Goal: Transaction & Acquisition: Purchase product/service

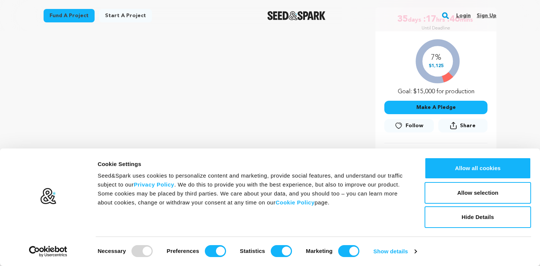
scroll to position [142, 0]
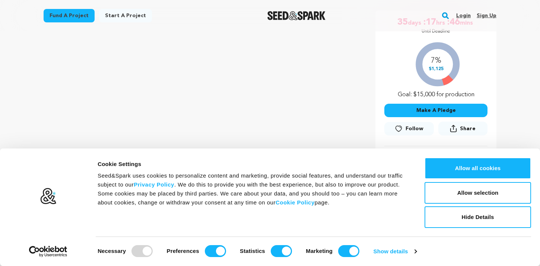
click at [448, 110] on button "Make A Pledge" at bounding box center [436, 110] width 103 height 13
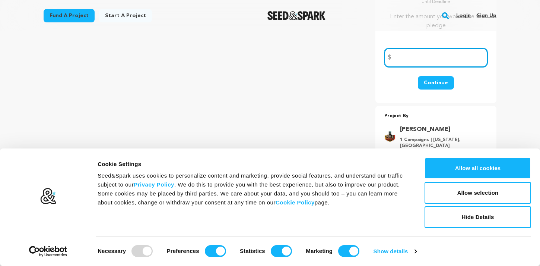
scroll to position [175, 0]
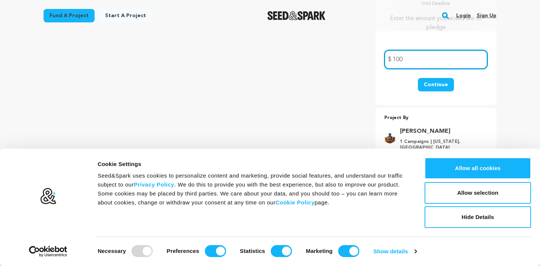
type input "100"
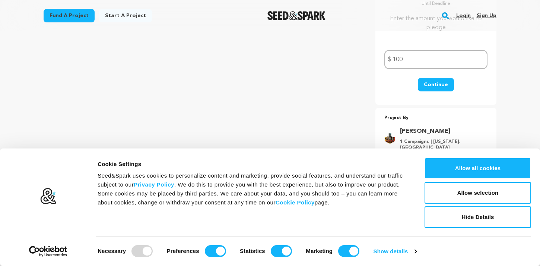
click at [438, 86] on button "Continue" at bounding box center [436, 84] width 36 height 13
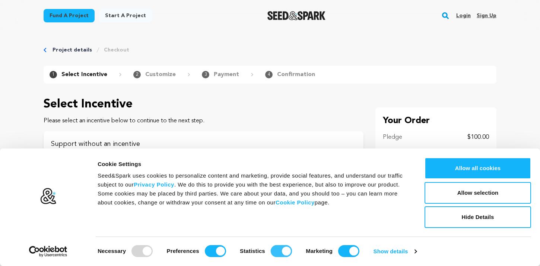
click at [277, 251] on input "Statistics" at bounding box center [281, 251] width 21 height 12
click at [287, 252] on input "Statistics" at bounding box center [281, 251] width 21 height 12
checkbox input "true"
click at [205, 250] on div "Preferences" at bounding box center [196, 251] width 59 height 12
click at [211, 250] on input "Preferences" at bounding box center [215, 251] width 21 height 12
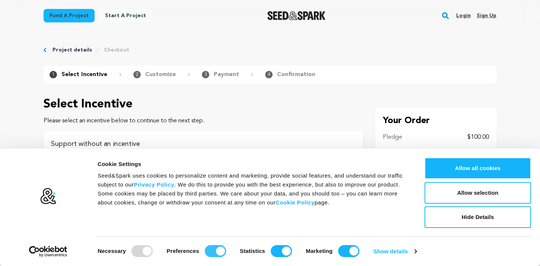
checkbox input "false"
click at [275, 251] on input "Statistics" at bounding box center [281, 251] width 21 height 12
checkbox input "false"
click at [343, 253] on input "Marketing" at bounding box center [348, 251] width 21 height 12
checkbox input "false"
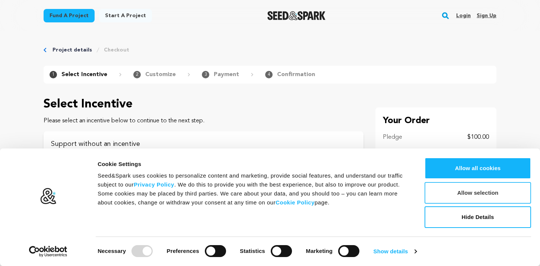
click at [460, 196] on button "Allow selection" at bounding box center [478, 193] width 107 height 22
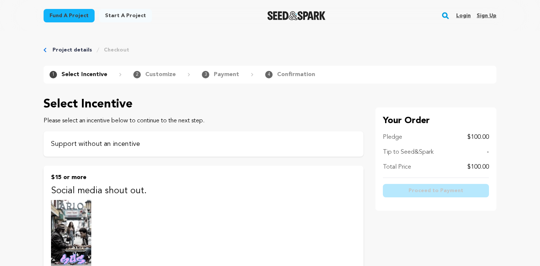
click at [144, 144] on p "Support without an incentive" at bounding box center [203, 144] width 305 height 10
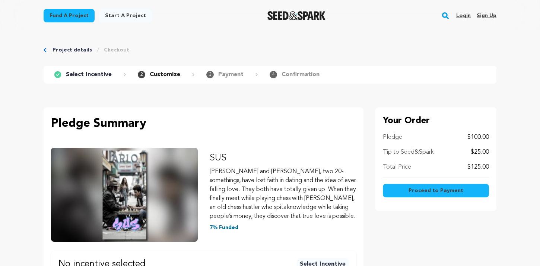
click at [473, 150] on p "$25.00" at bounding box center [480, 152] width 18 height 9
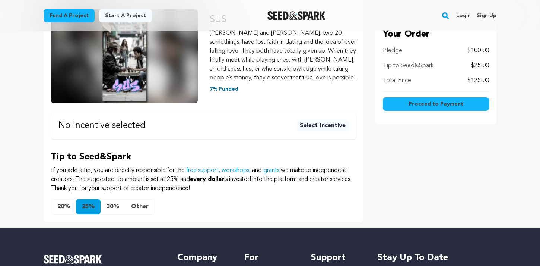
scroll to position [139, 0]
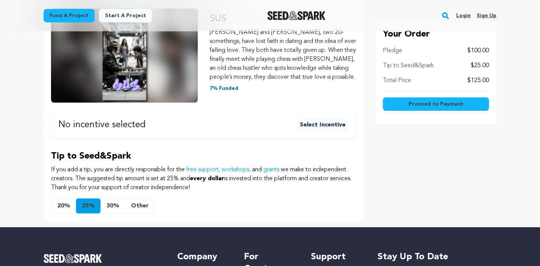
click at [137, 206] on button "Other" at bounding box center [139, 205] width 29 height 15
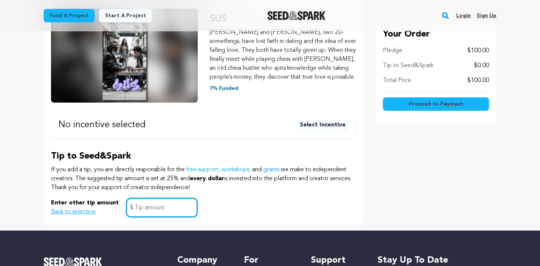
click at [144, 207] on input "text" at bounding box center [161, 207] width 71 height 19
type input "5"
click at [223, 205] on div "Enter other tip amount Back to selection 5 $" at bounding box center [203, 207] width 305 height 19
click at [426, 103] on span "Proceed to Payment" at bounding box center [436, 103] width 55 height 7
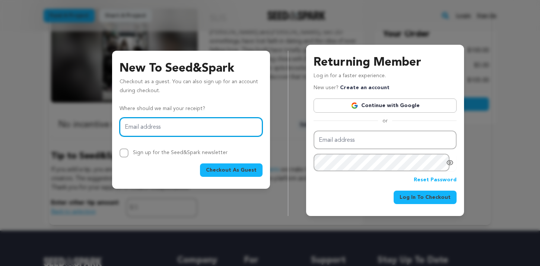
click at [180, 127] on input "Email address" at bounding box center [191, 126] width 143 height 19
type input "indiecityfilms@gmail.com"
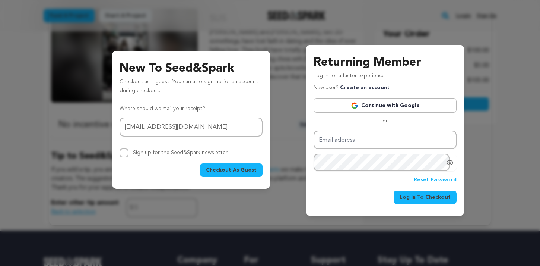
click at [226, 170] on span "Checkout As Guest" at bounding box center [231, 169] width 51 height 7
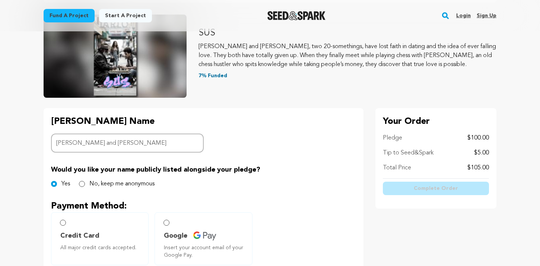
scroll to position [85, 0]
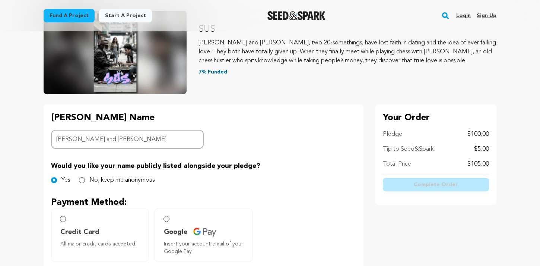
type input "[PERSON_NAME] and [PERSON_NAME]"
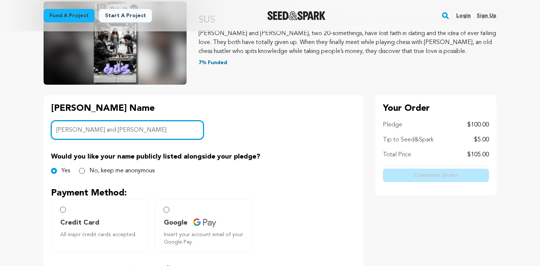
scroll to position [98, 0]
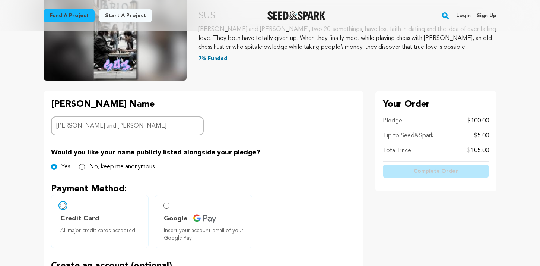
click at [63, 205] on input "Credit Card All major credit cards accepted." at bounding box center [63, 205] width 6 height 6
radio input "false"
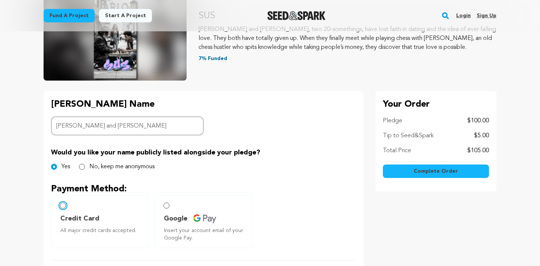
click at [63, 206] on input "Credit Card All major credit cards accepted." at bounding box center [63, 205] width 6 height 6
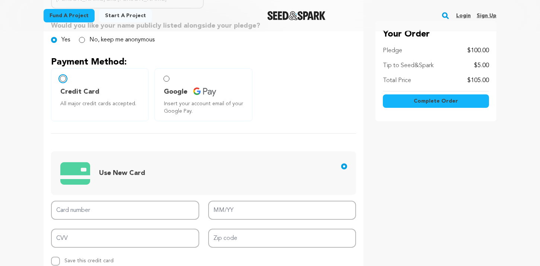
scroll to position [227, 0]
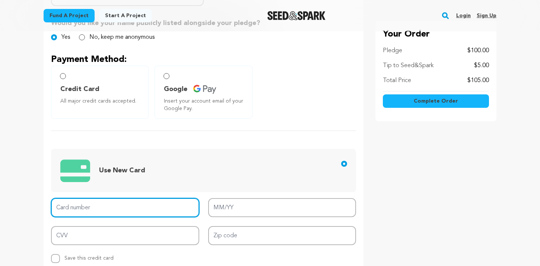
click at [107, 205] on input "Card number" at bounding box center [125, 207] width 148 height 19
type input "4135 7445 1179"
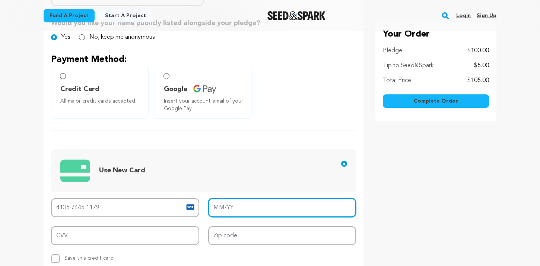
click at [225, 207] on input "MM/YY" at bounding box center [282, 207] width 148 height 19
type input "09/27"
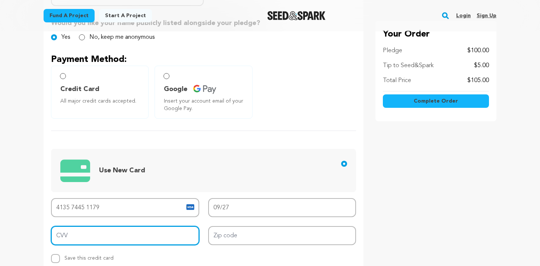
click at [157, 236] on input "CVV" at bounding box center [125, 235] width 148 height 19
type input "967"
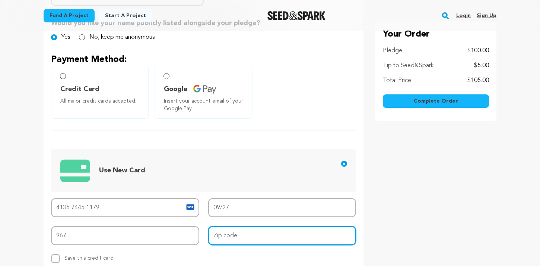
click at [236, 237] on input "Zip code" at bounding box center [282, 235] width 148 height 19
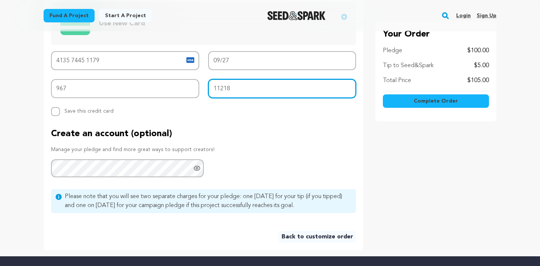
scroll to position [376, 0]
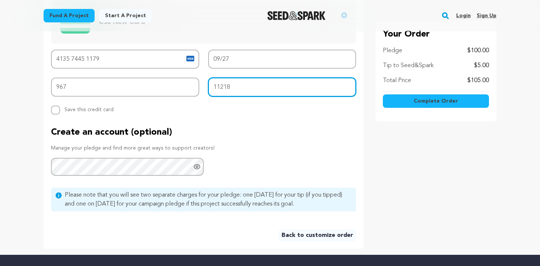
type input "11218"
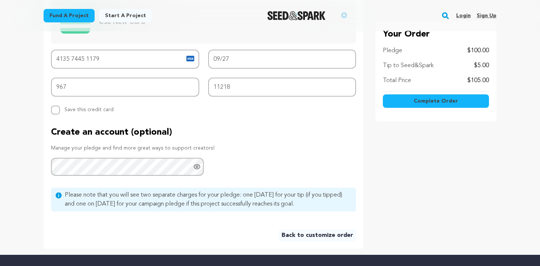
click at [418, 102] on span "Complete Order" at bounding box center [436, 100] width 44 height 7
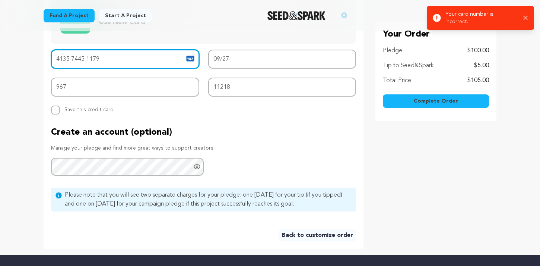
click at [122, 62] on input "4135 7445 1179" at bounding box center [125, 59] width 148 height 19
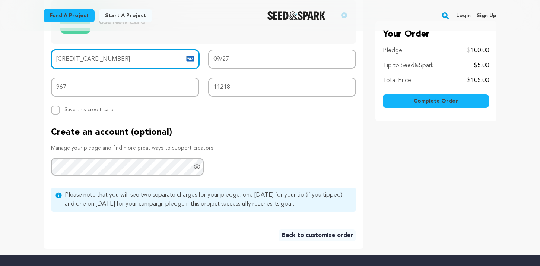
type input "4135 7445 1179 9416"
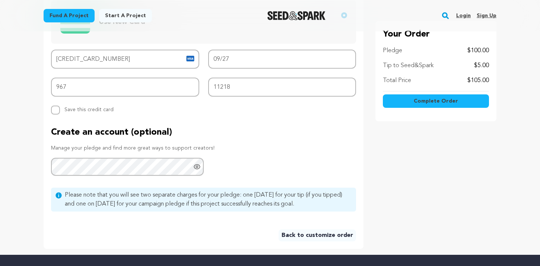
click at [408, 103] on button "Complete Order" at bounding box center [436, 100] width 106 height 13
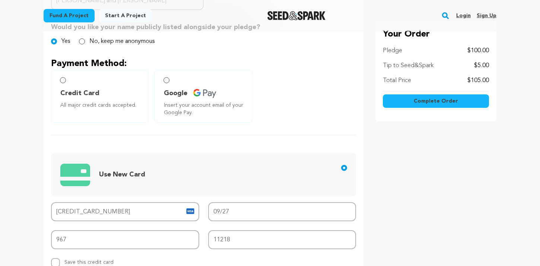
scroll to position [221, 0]
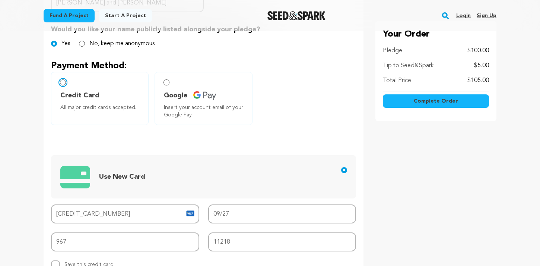
click at [63, 83] on input "Credit Card All major credit cards accepted." at bounding box center [63, 82] width 6 height 6
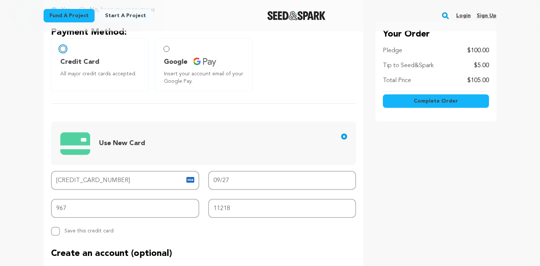
scroll to position [258, 0]
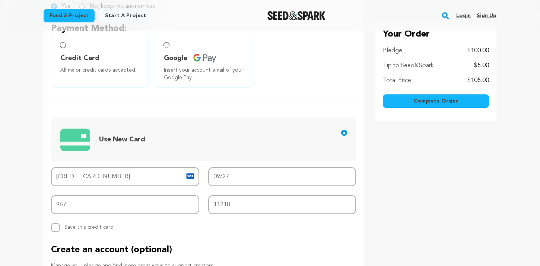
click at [417, 102] on span "Complete Order" at bounding box center [436, 100] width 44 height 7
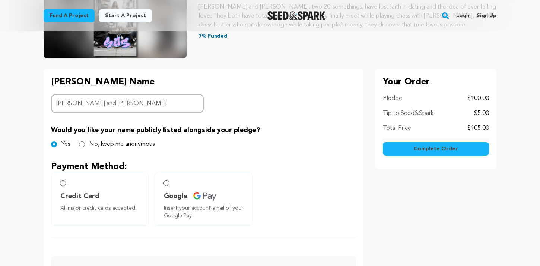
scroll to position [0, 0]
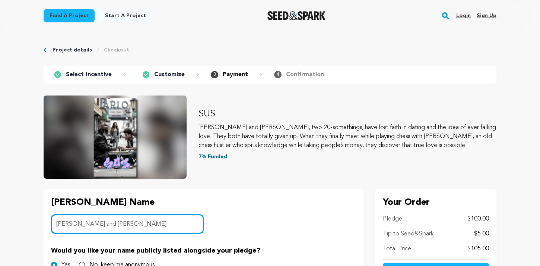
click at [138, 223] on input "Katie and Jack" at bounding box center [127, 223] width 153 height 19
type input "Katie and Jack Lewars"
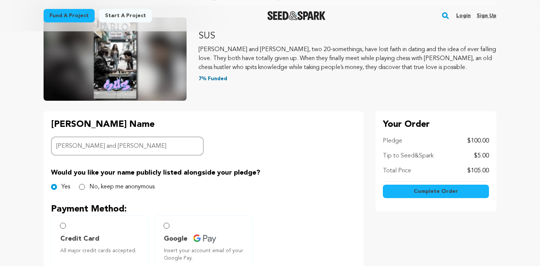
scroll to position [80, 0]
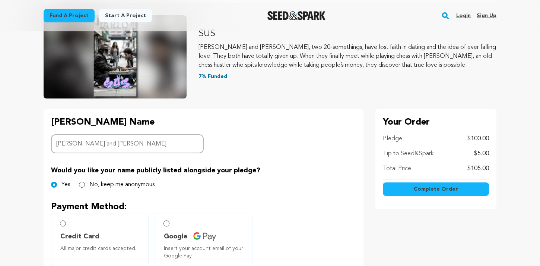
click at [424, 190] on span "Complete Order" at bounding box center [436, 188] width 44 height 7
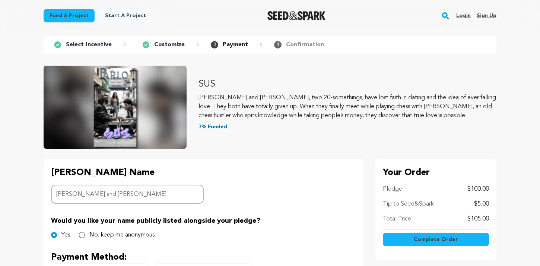
scroll to position [0, 0]
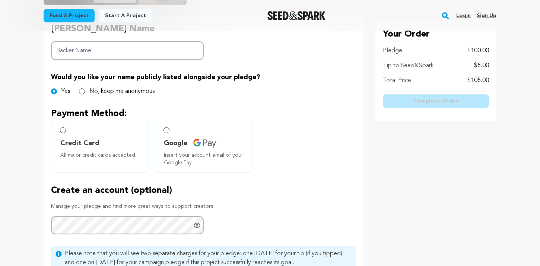
scroll to position [174, 0]
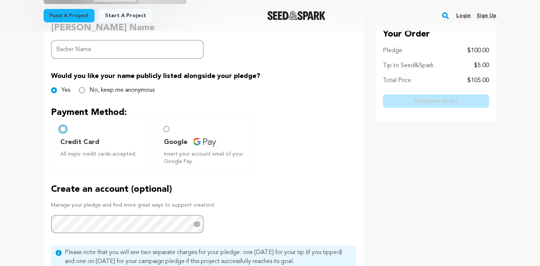
click at [62, 128] on input "Credit Card All major credit cards accepted." at bounding box center [63, 129] width 6 height 6
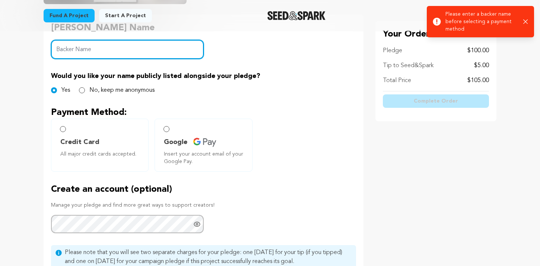
click at [90, 47] on input "Backer Name" at bounding box center [127, 49] width 153 height 19
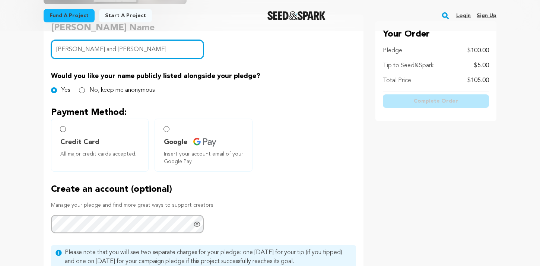
type input "Katie and Jack Lewars"
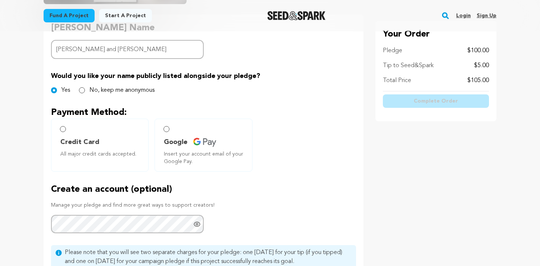
click at [193, 97] on div "Backer's Name Backer Name Katie and Jack Lewars Would you like your name public…" at bounding box center [204, 160] width 320 height 291
click at [64, 132] on input "Credit Card All major credit cards accepted." at bounding box center [63, 129] width 6 height 6
radio input "false"
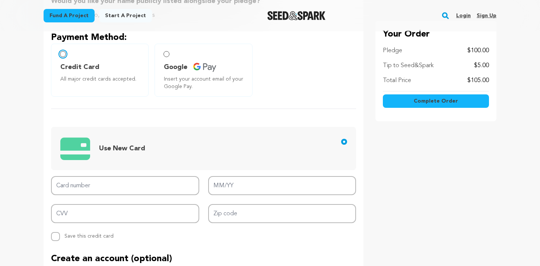
scroll to position [251, 0]
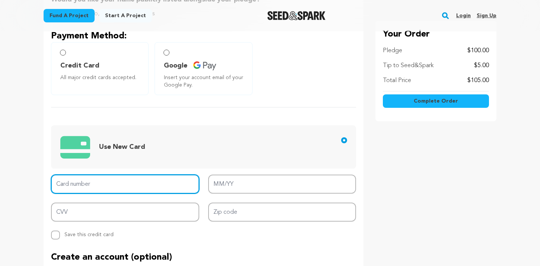
click at [94, 183] on input "Card number" at bounding box center [125, 183] width 148 height 19
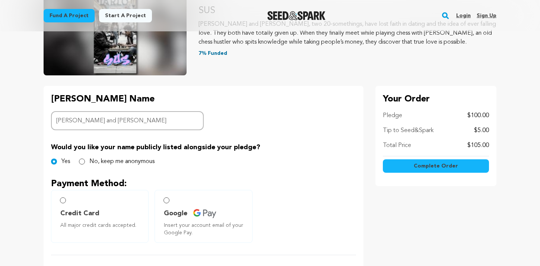
scroll to position [104, 0]
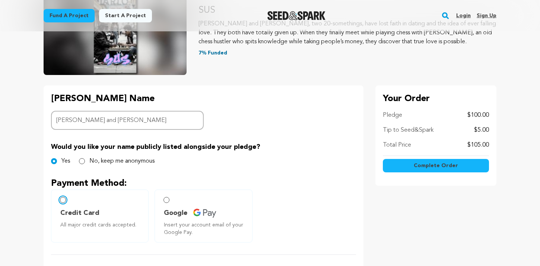
click at [64, 200] on input "Credit Card All major credit cards accepted." at bounding box center [63, 200] width 6 height 6
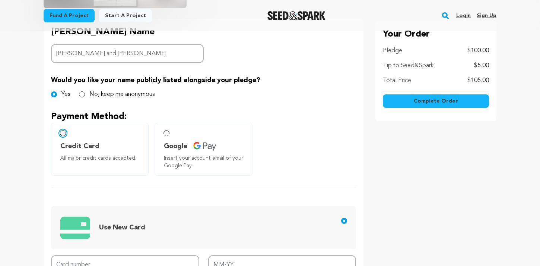
scroll to position [171, 0]
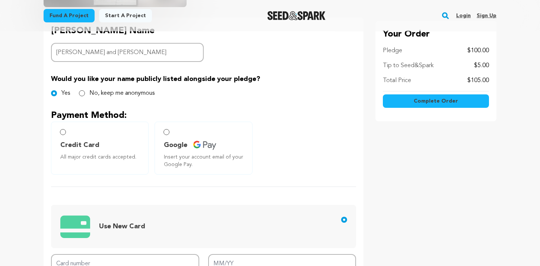
click at [100, 149] on span "Credit Card" at bounding box center [101, 145] width 82 height 10
click at [97, 146] on span "Credit Card" at bounding box center [101, 145] width 82 height 10
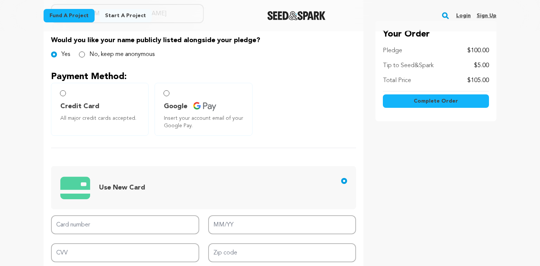
scroll to position [214, 0]
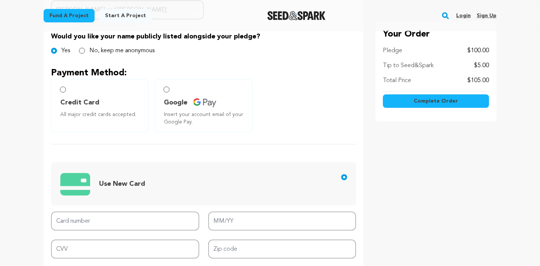
click at [200, 99] on img at bounding box center [204, 102] width 23 height 9
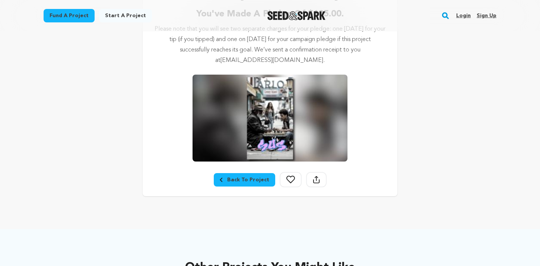
scroll to position [161, 0]
